Goal: Check status: Check status

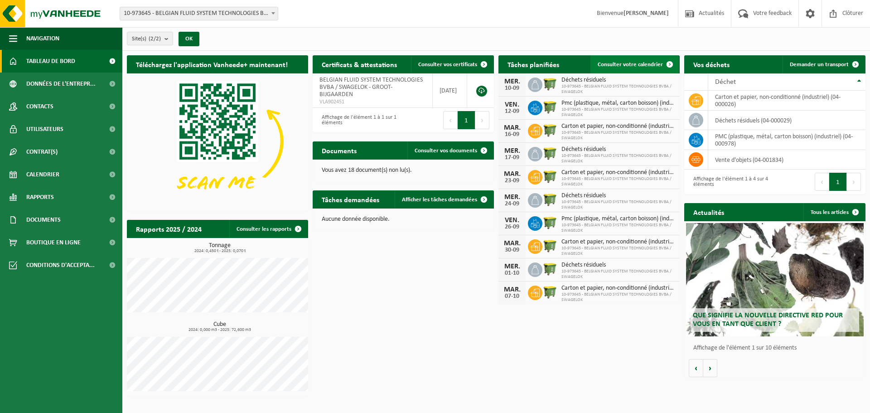
click at [637, 62] on span "Consulter votre calendrier" at bounding box center [630, 65] width 65 height 6
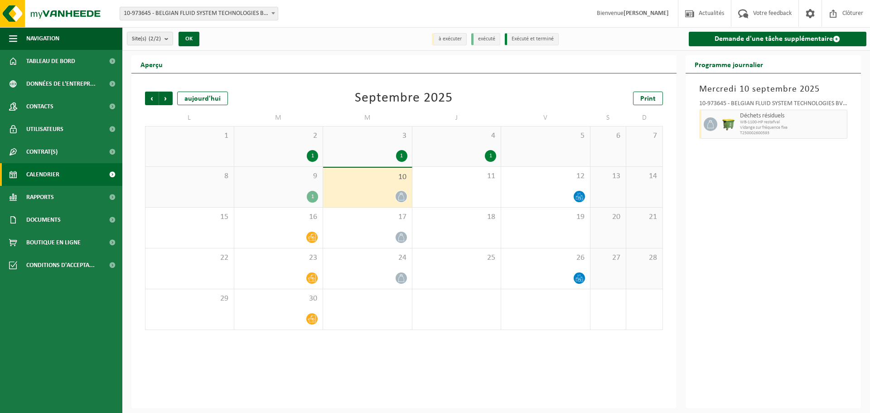
click at [491, 354] on div "Précédent Suivant [DATE] [DATE] Print L M M J V S D 1 2 1 3 1 4 1 5 6 7 8 9 1 1…" at bounding box center [403, 240] width 545 height 335
click at [171, 101] on span "Suivant" at bounding box center [166, 99] width 14 height 14
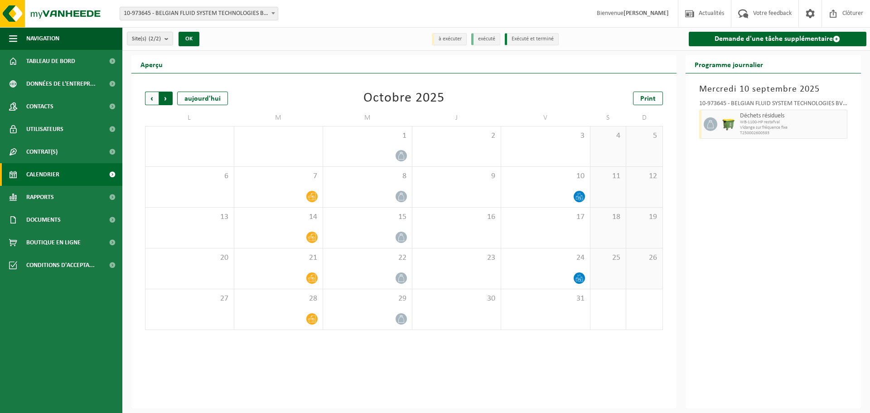
click at [149, 100] on span "Précédent" at bounding box center [152, 99] width 14 height 14
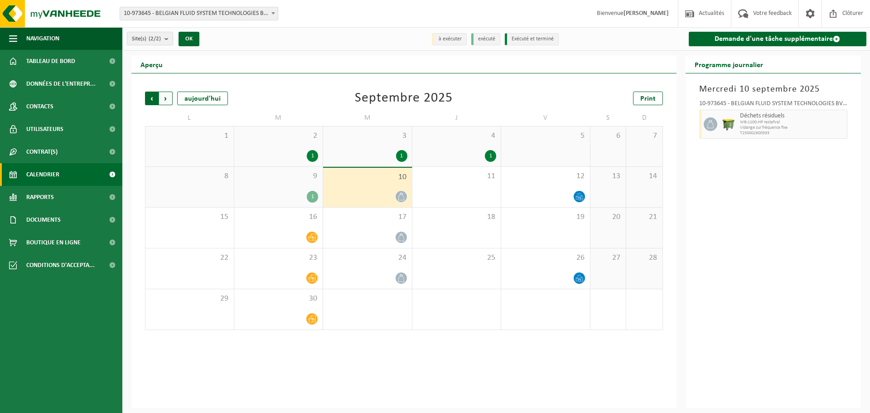
click at [164, 98] on span "Suivant" at bounding box center [166, 99] width 14 height 14
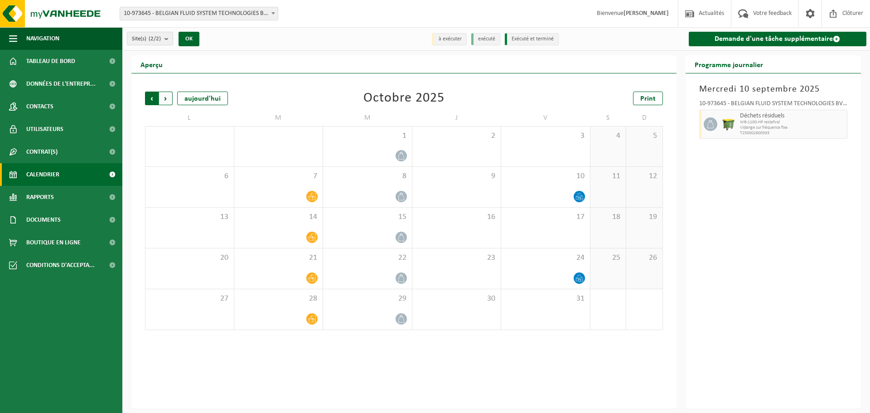
click at [164, 98] on span "Suivant" at bounding box center [166, 99] width 14 height 14
